Goal: Entertainment & Leisure: Consume media (video, audio)

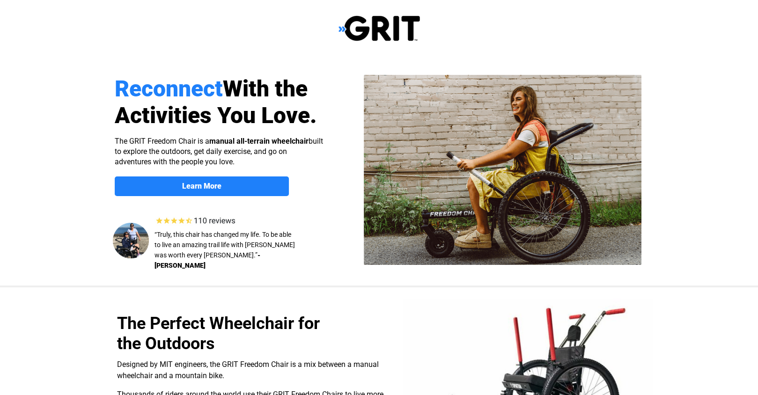
select select "US"
click at [420, 180] on img at bounding box center [503, 170] width 278 height 190
click at [370, 78] on img at bounding box center [503, 170] width 278 height 190
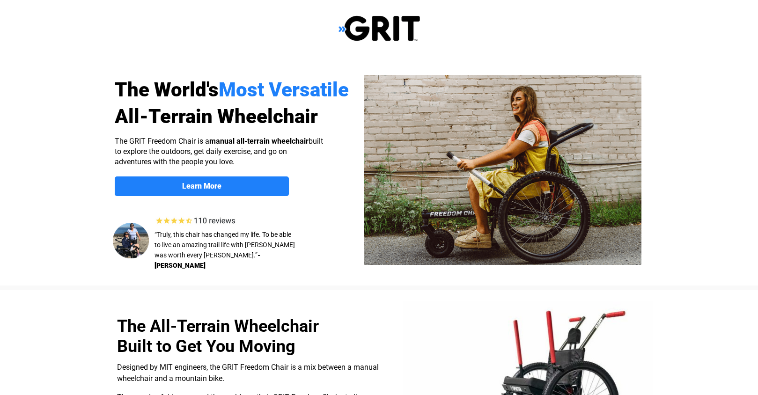
select select "US"
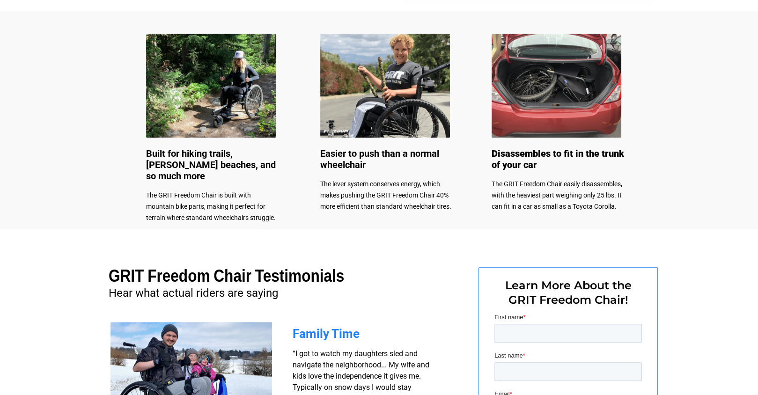
scroll to position [335, 0]
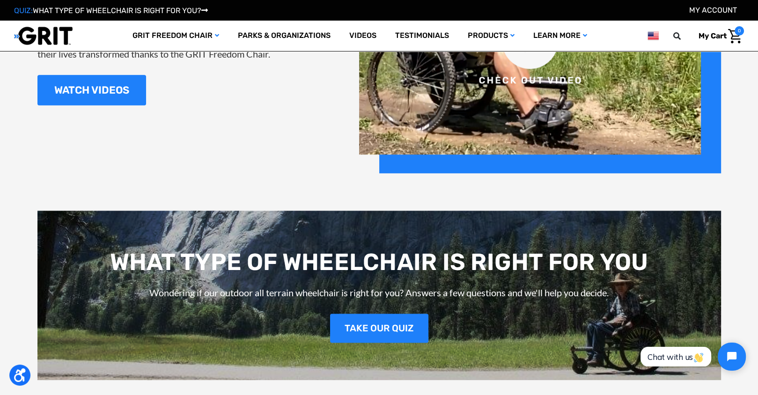
scroll to position [1062, 0]
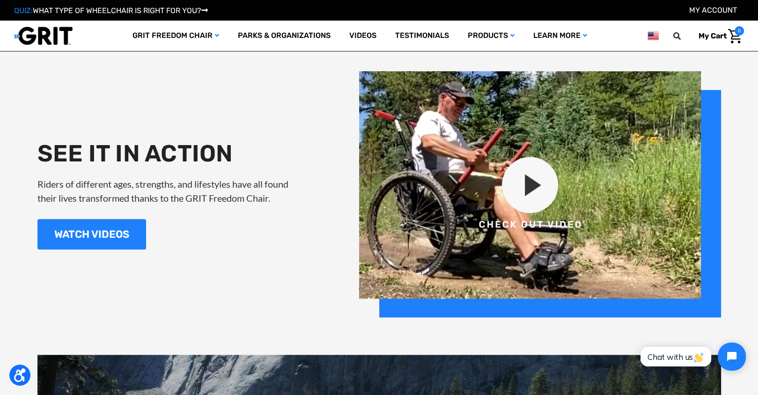
click at [527, 216] on img at bounding box center [540, 194] width 362 height 246
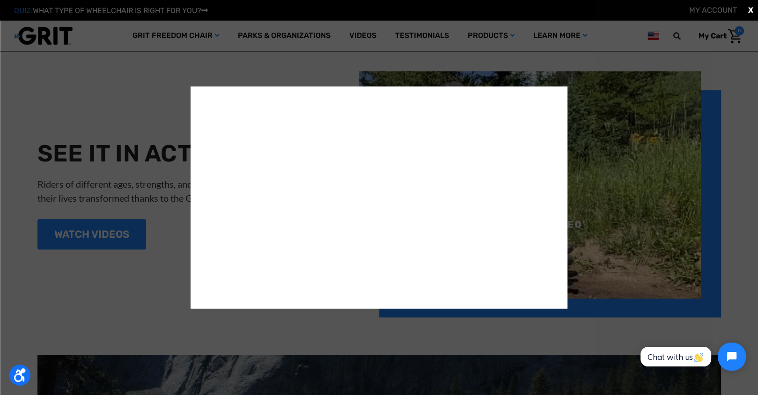
click at [600, 370] on div "X" at bounding box center [379, 197] width 758 height 395
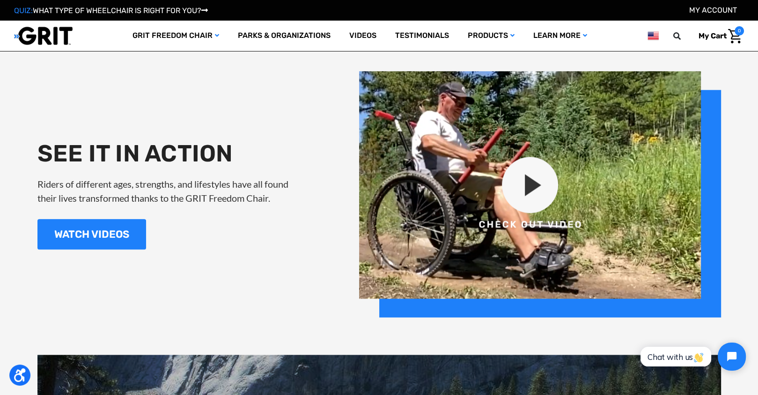
click at [532, 213] on img at bounding box center [540, 194] width 362 height 246
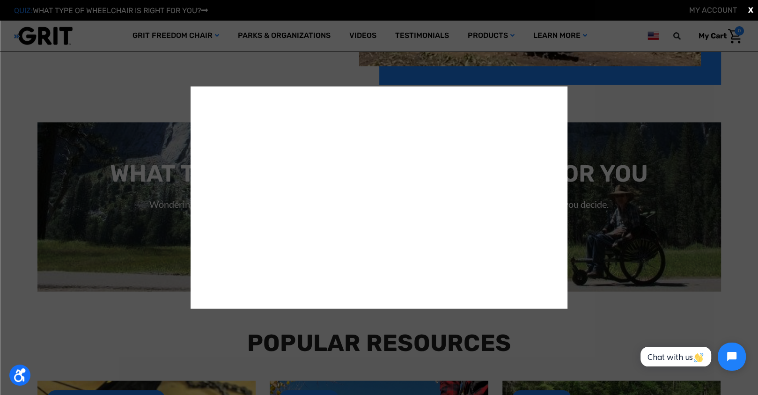
scroll to position [1312, 0]
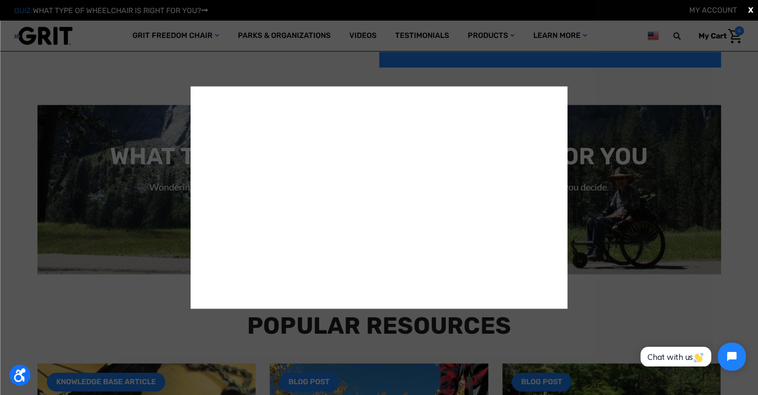
click at [752, 9] on span "X" at bounding box center [751, 10] width 5 height 11
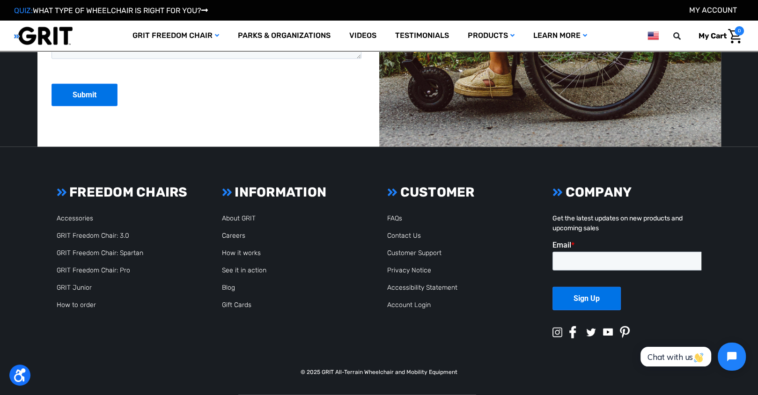
scroll to position [2528, 0]
